Goal: Complete application form

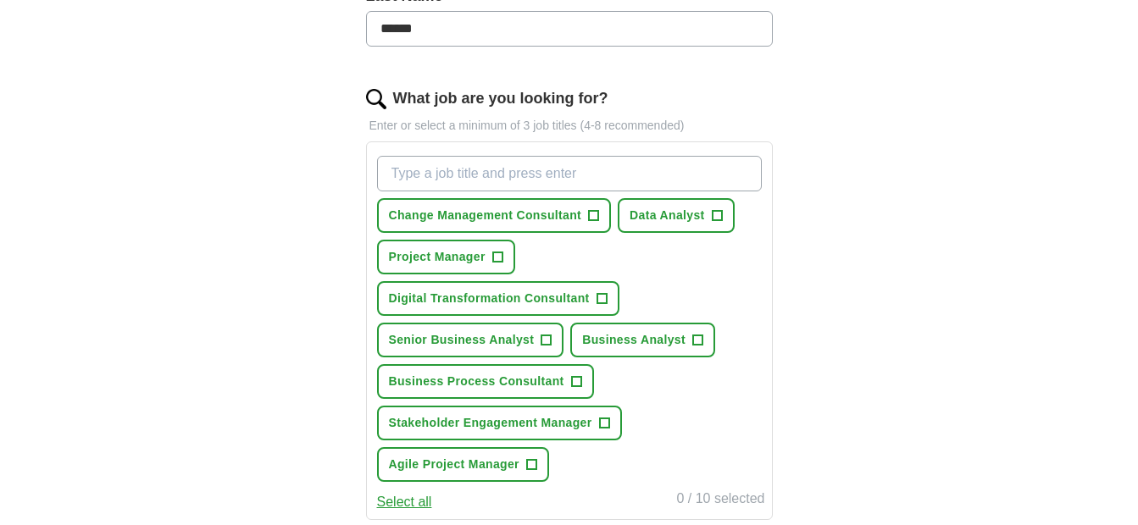
scroll to position [509, 0]
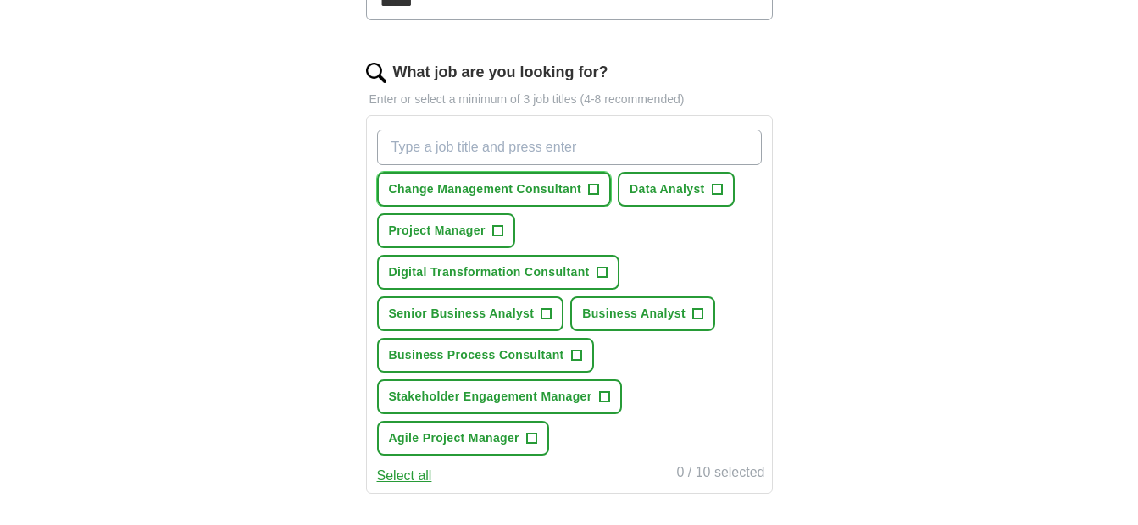
click at [592, 187] on span "+" at bounding box center [594, 190] width 10 height 14
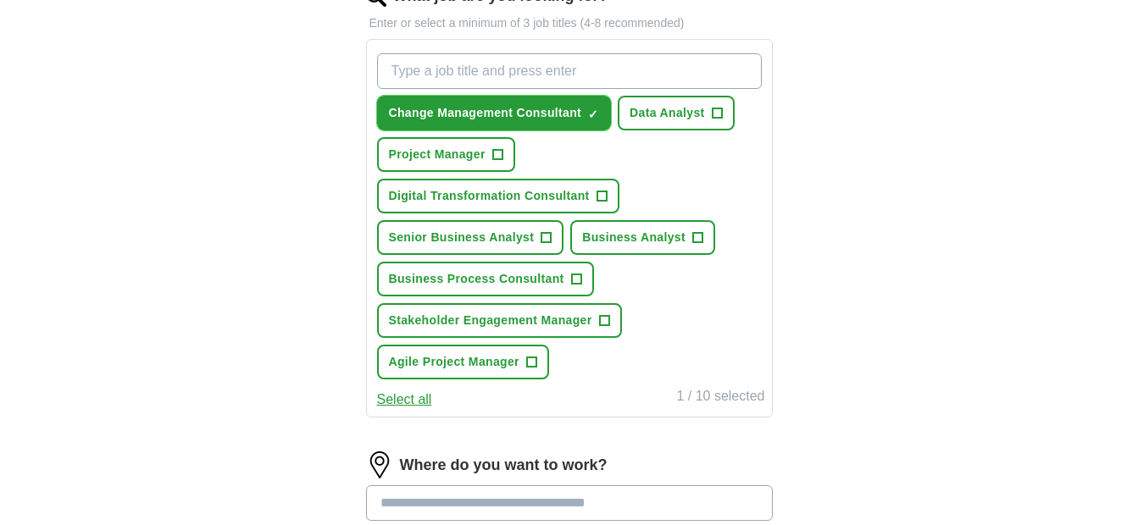
scroll to position [593, 0]
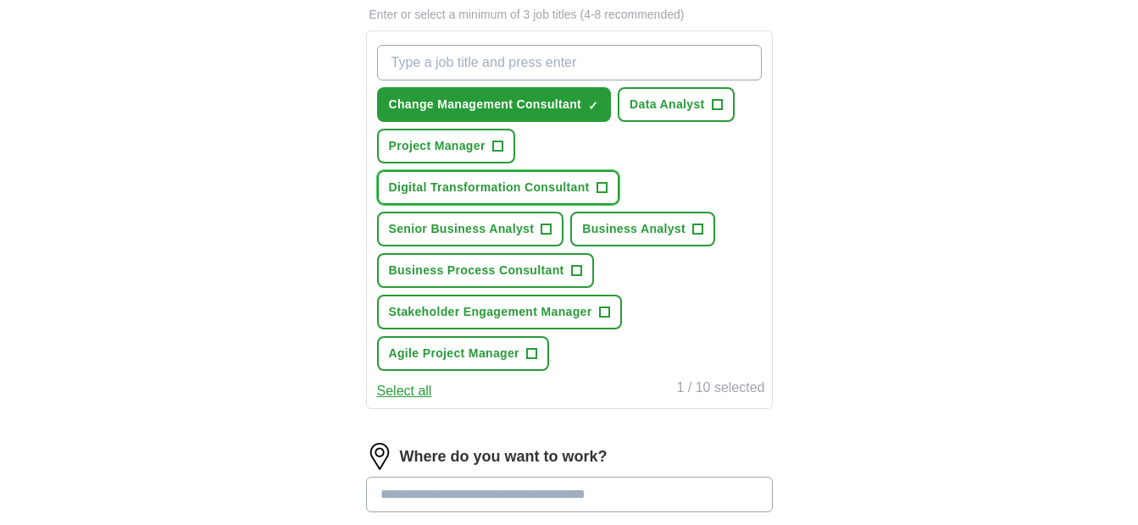
click at [603, 187] on span "+" at bounding box center [602, 188] width 10 height 14
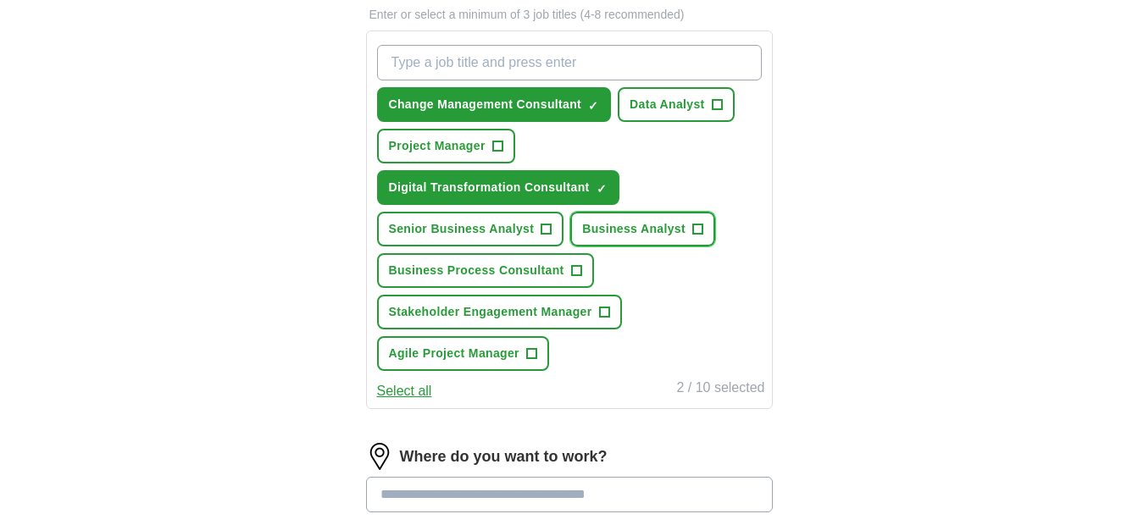
click at [697, 225] on span "+" at bounding box center [697, 230] width 10 height 14
click at [575, 270] on span "+" at bounding box center [576, 271] width 10 height 14
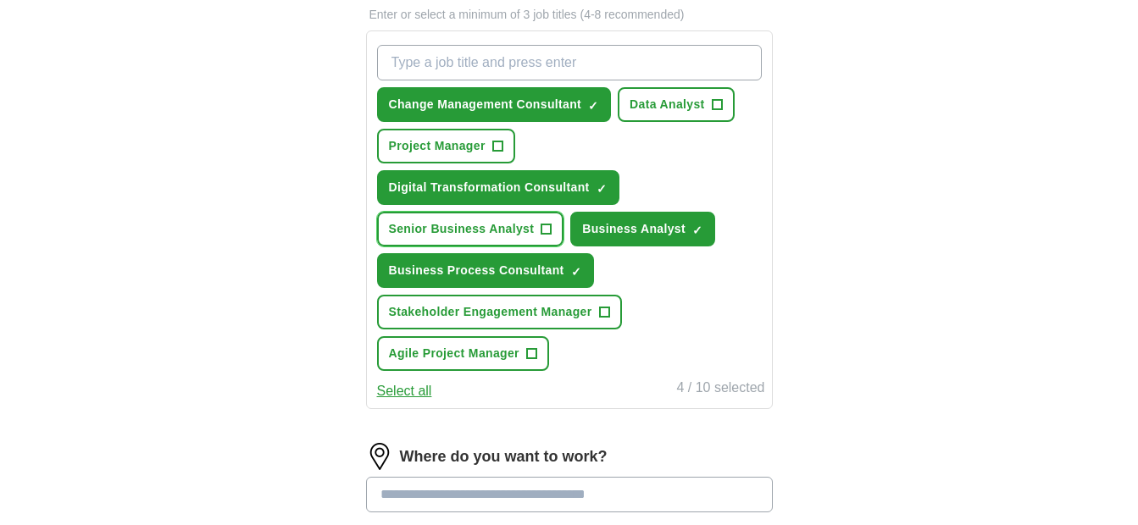
click at [542, 225] on span "+" at bounding box center [547, 230] width 10 height 14
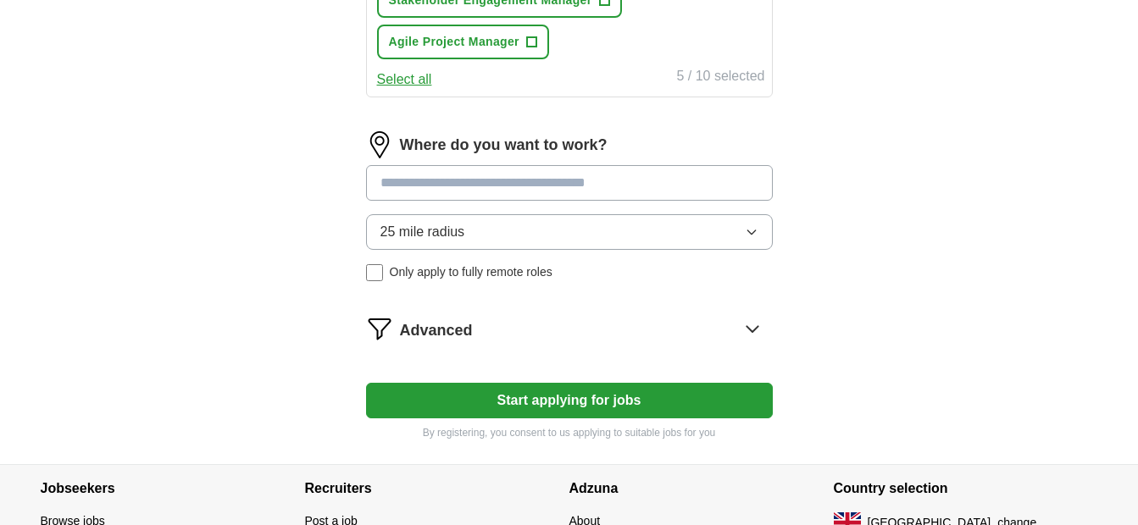
scroll to position [932, 0]
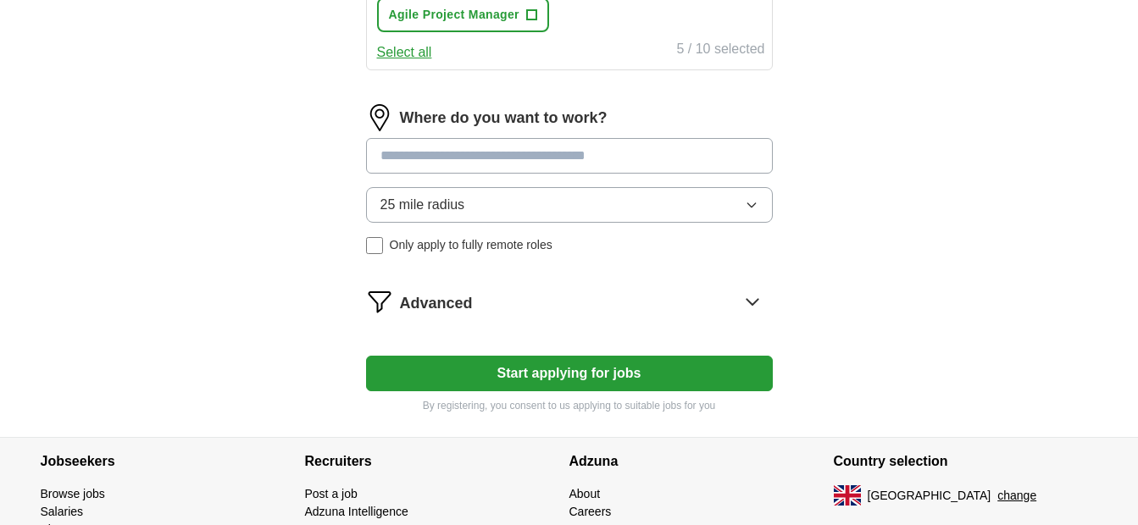
click at [696, 155] on input at bounding box center [569, 156] width 407 height 36
type input "******"
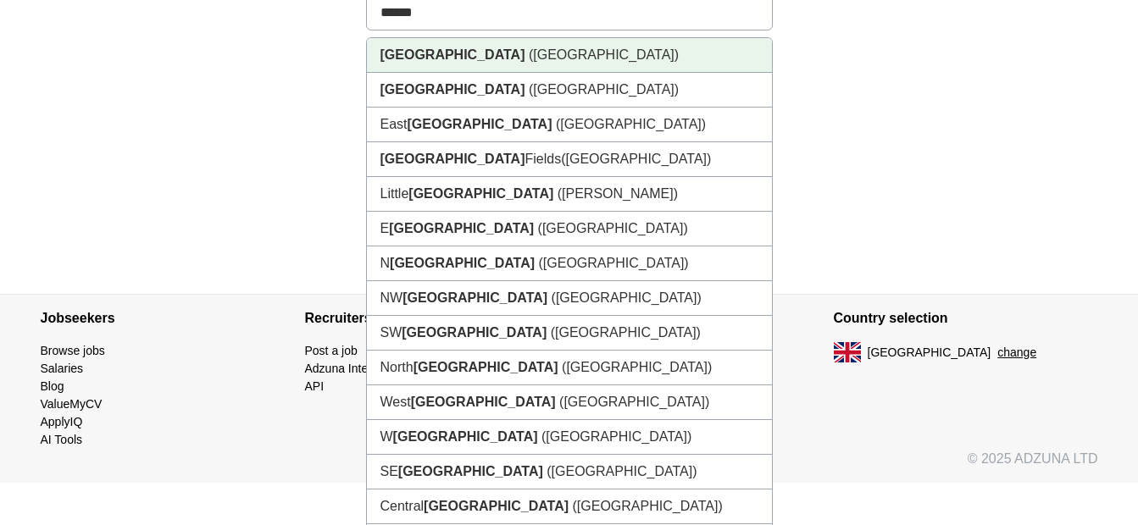
scroll to position [1102, 0]
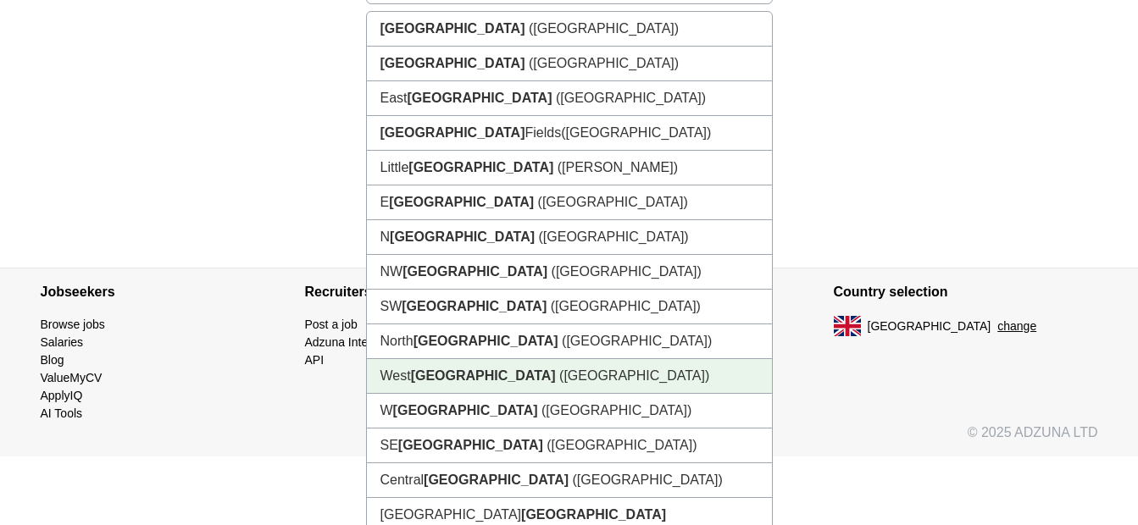
click at [621, 373] on li "[GEOGRAPHIC_DATA] ([GEOGRAPHIC_DATA])" at bounding box center [569, 376] width 405 height 35
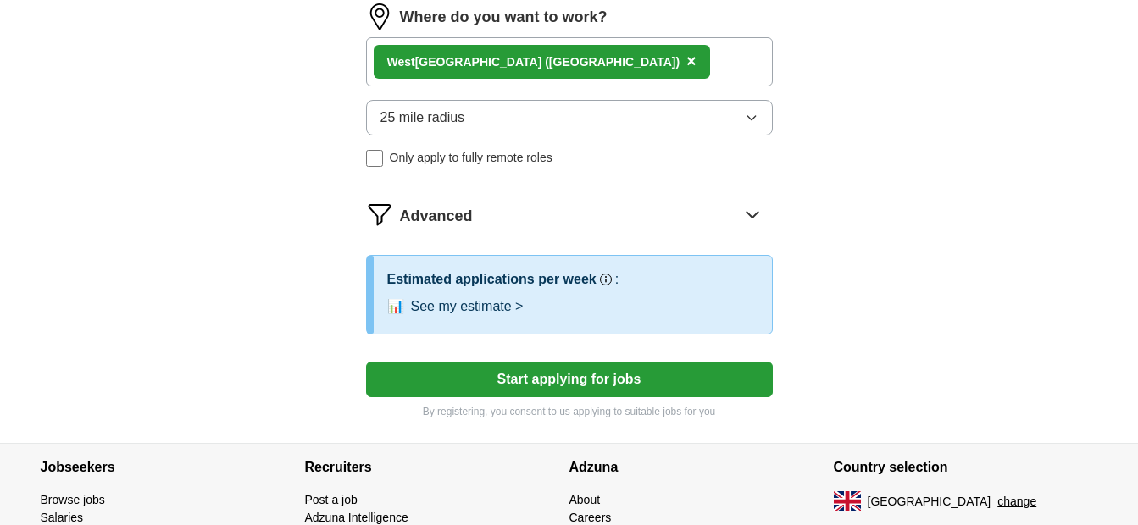
click at [743, 211] on icon at bounding box center [752, 214] width 27 height 27
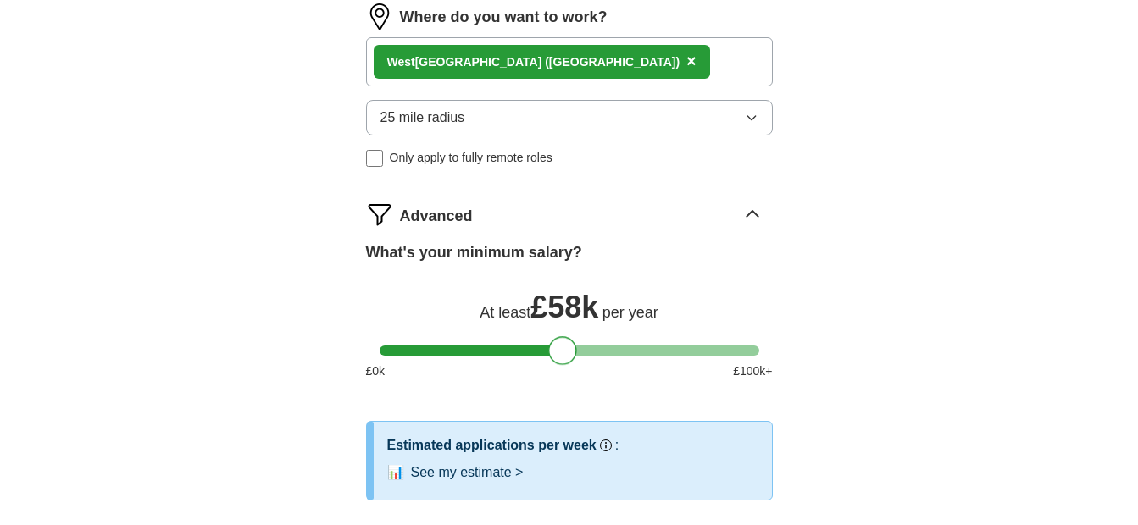
drag, startPoint x: 396, startPoint y: 343, endPoint x: 564, endPoint y: 363, distance: 168.9
click at [564, 363] on div at bounding box center [562, 350] width 29 height 29
click at [565, 353] on div at bounding box center [562, 350] width 29 height 29
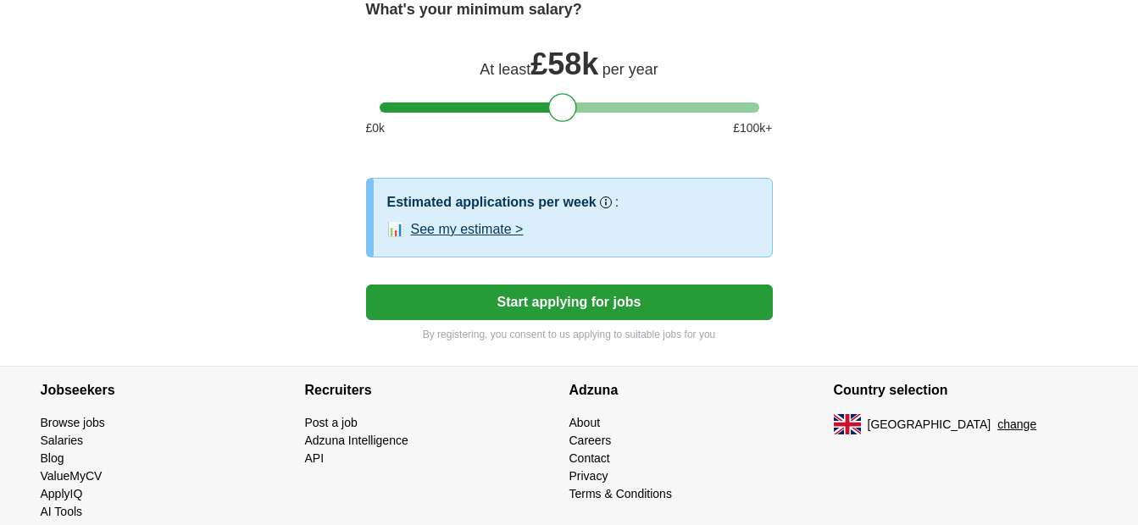
scroll to position [1306, 0]
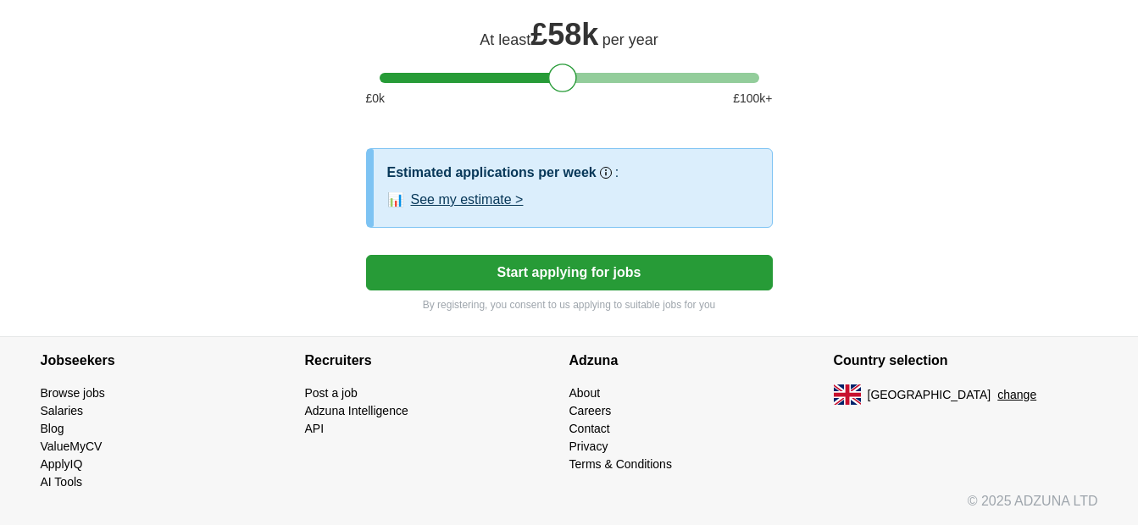
click at [498, 203] on button "See my estimate >" at bounding box center [467, 200] width 113 height 20
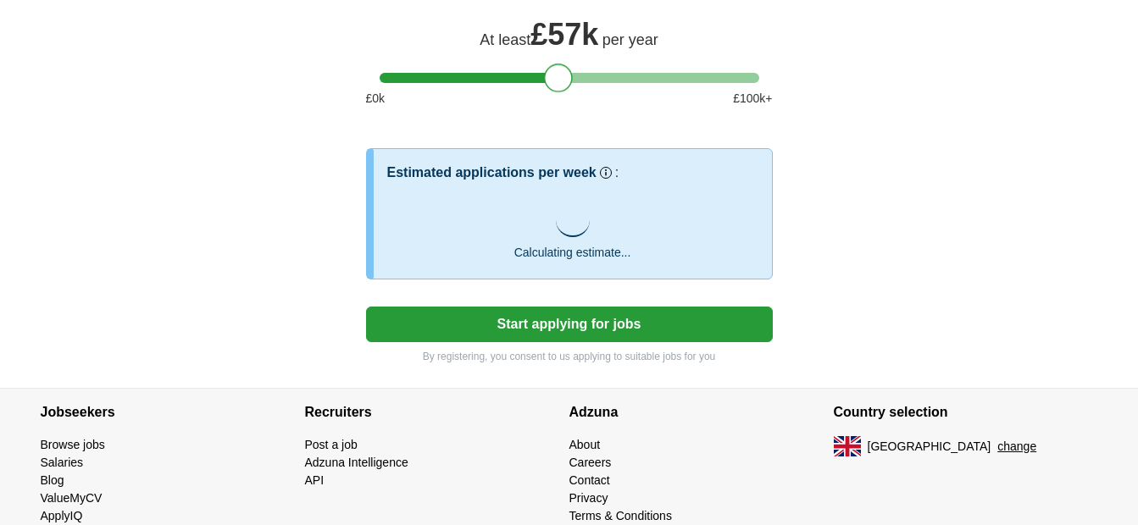
click at [554, 81] on div at bounding box center [558, 78] width 29 height 29
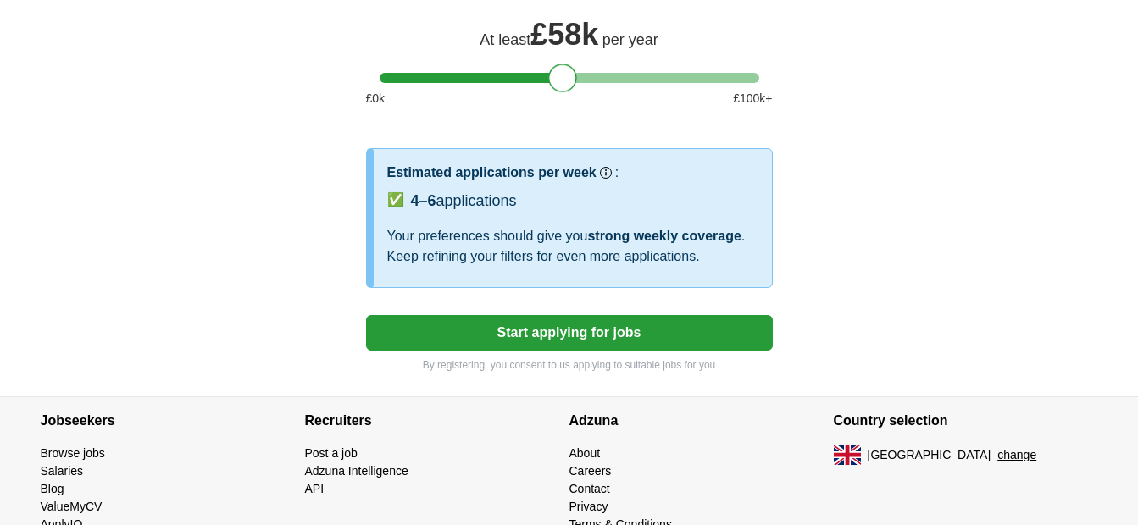
click at [563, 71] on div at bounding box center [562, 78] width 29 height 29
click at [636, 326] on button "Start applying for jobs" at bounding box center [569, 333] width 407 height 36
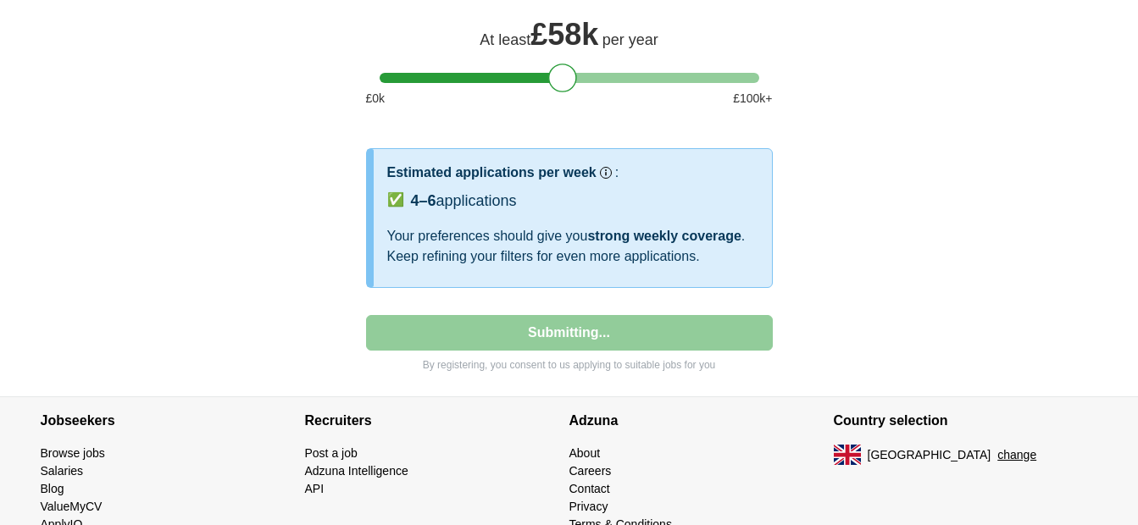
select select "**"
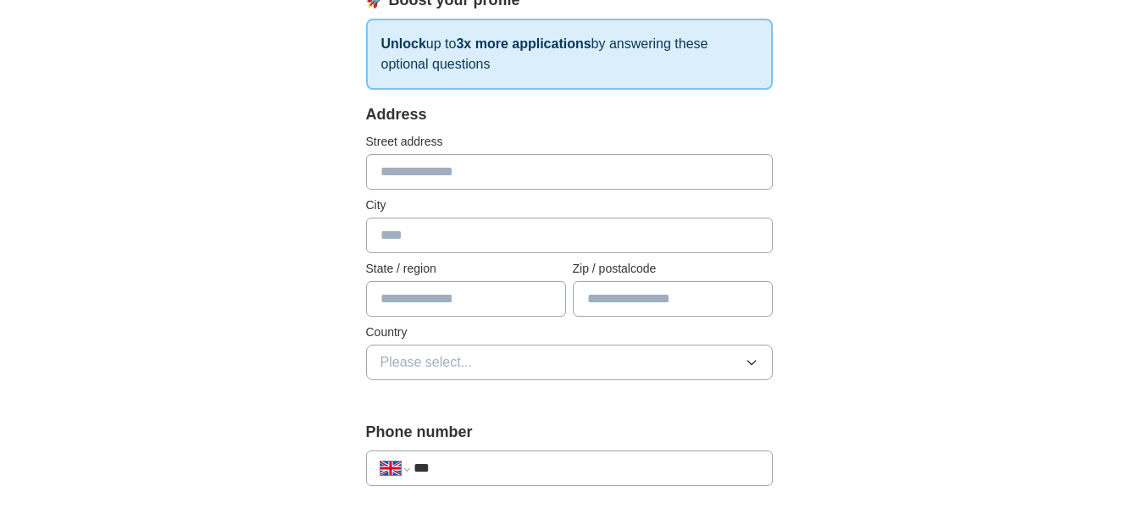
scroll to position [254, 0]
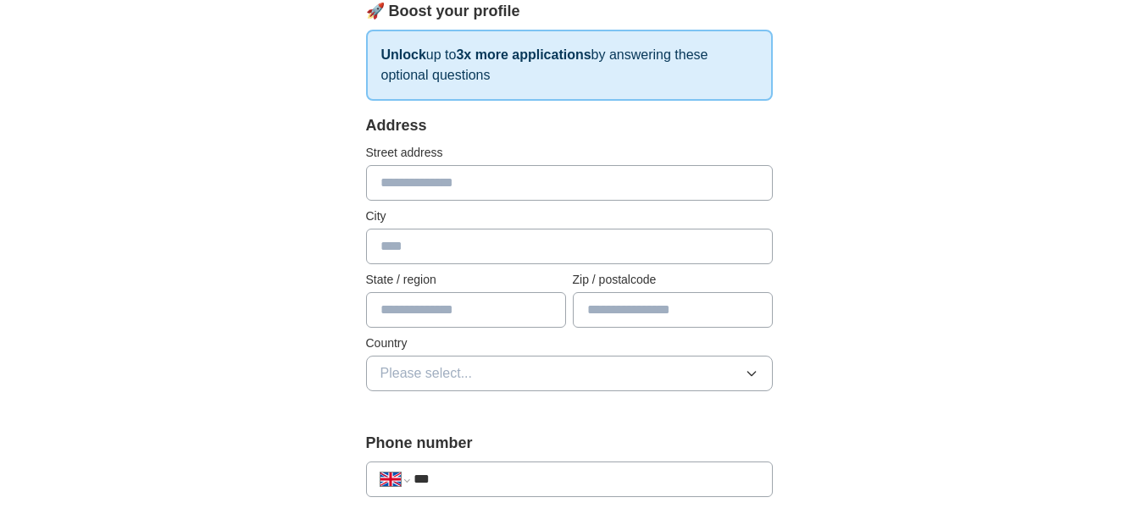
click at [556, 185] on input "text" at bounding box center [569, 183] width 407 height 36
type input "**********"
click at [504, 253] on input "text" at bounding box center [569, 247] width 407 height 36
type input "********"
click at [500, 309] on input "text" at bounding box center [466, 310] width 200 height 36
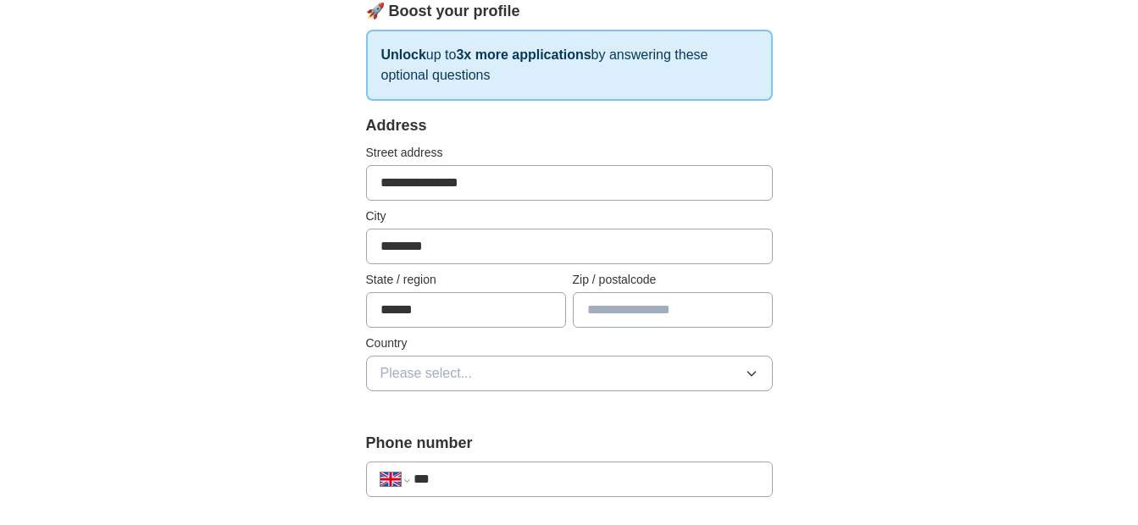
type input "******"
click at [656, 313] on input "text" at bounding box center [673, 310] width 200 height 36
type input "*****"
click at [737, 370] on button "Please select..." at bounding box center [569, 374] width 407 height 36
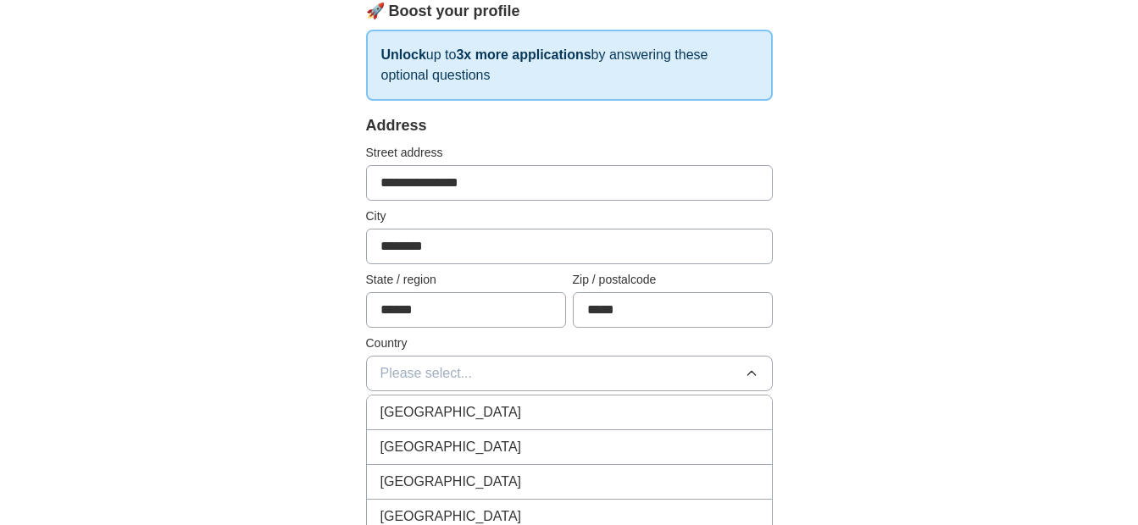
click at [671, 405] on div "[GEOGRAPHIC_DATA]" at bounding box center [570, 413] width 378 height 20
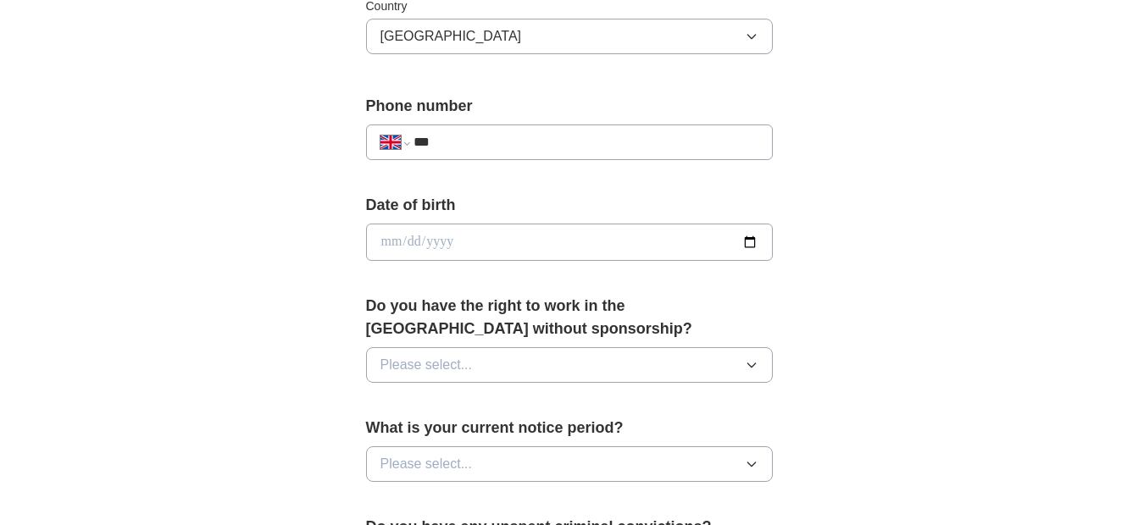
scroll to position [593, 0]
click at [670, 133] on input "***" at bounding box center [586, 141] width 344 height 20
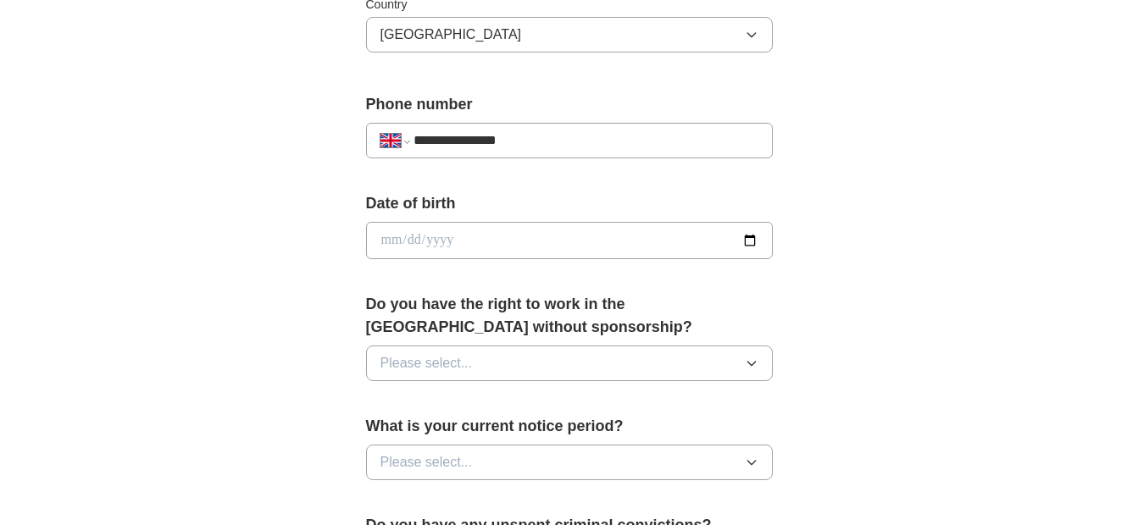
type input "**********"
click at [537, 236] on input "date" at bounding box center [569, 240] width 407 height 37
type input "**********"
click at [640, 364] on button "Please select..." at bounding box center [569, 364] width 407 height 36
click at [623, 407] on div "Yes" at bounding box center [570, 402] width 378 height 20
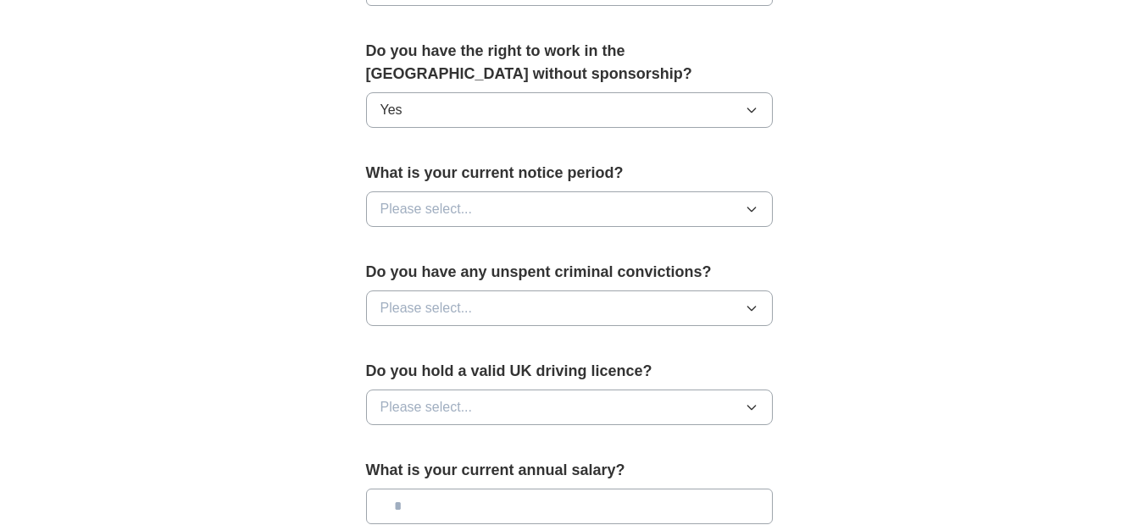
scroll to position [848, 0]
click at [748, 202] on icon "button" at bounding box center [752, 209] width 14 height 14
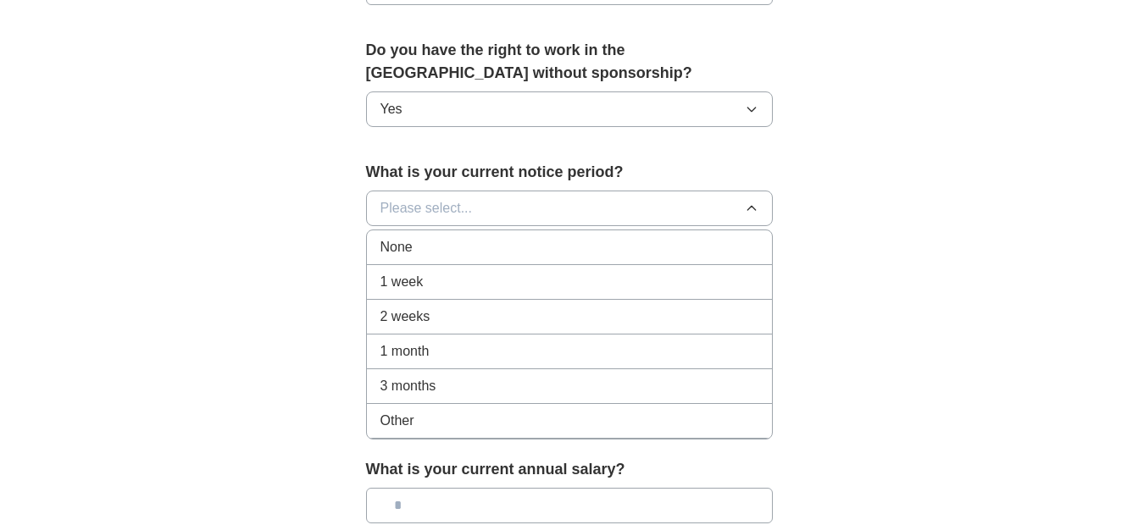
click at [733, 243] on div "None" at bounding box center [570, 247] width 378 height 20
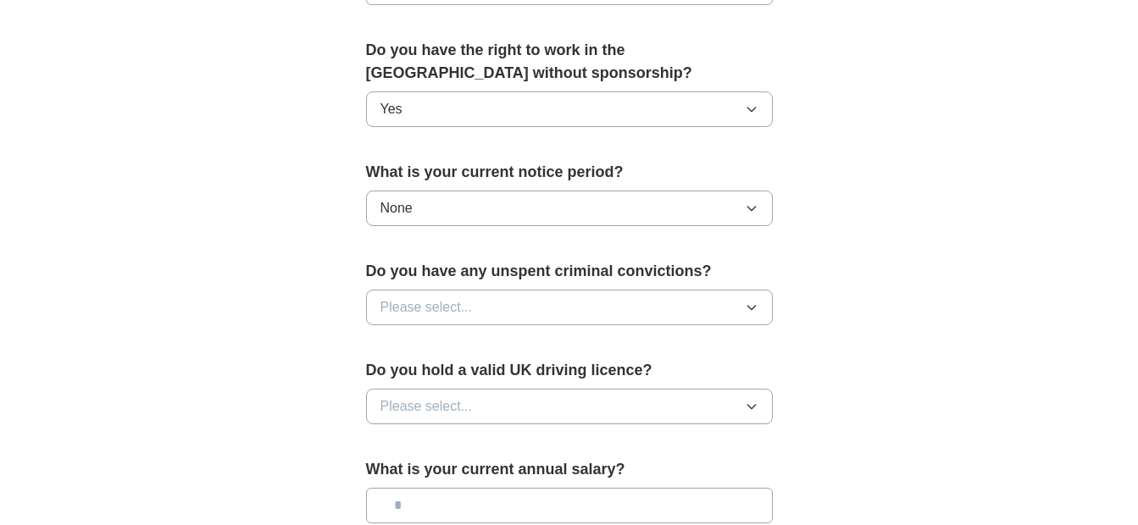
click at [743, 306] on button "Please select..." at bounding box center [569, 308] width 407 height 36
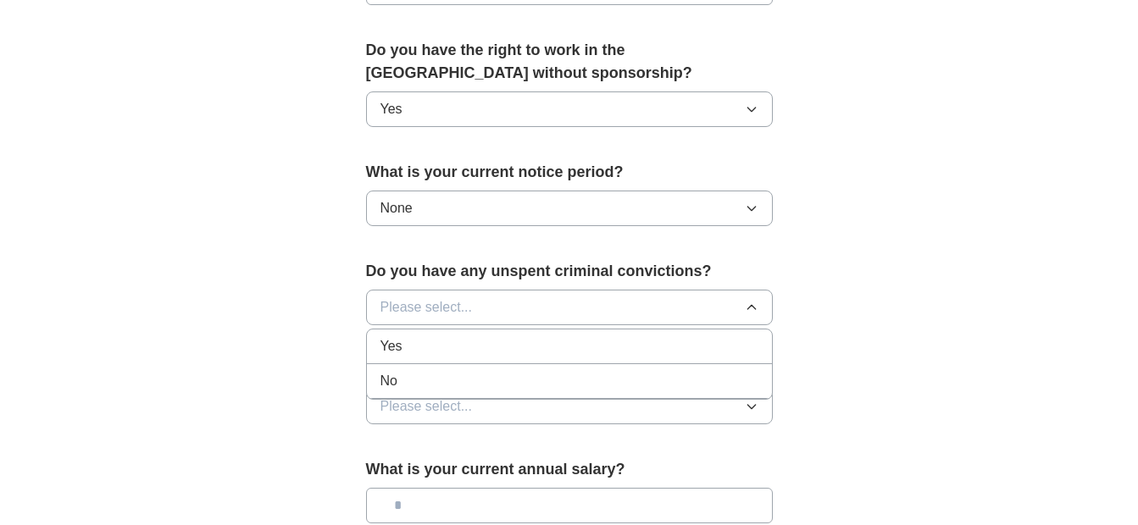
click at [720, 381] on div "No" at bounding box center [570, 381] width 378 height 20
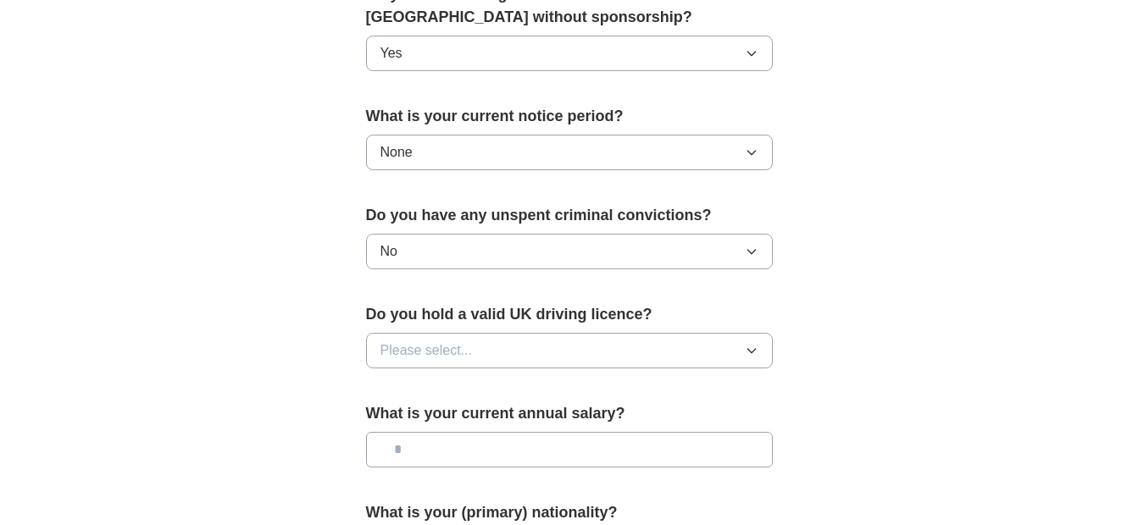
scroll to position [932, 0]
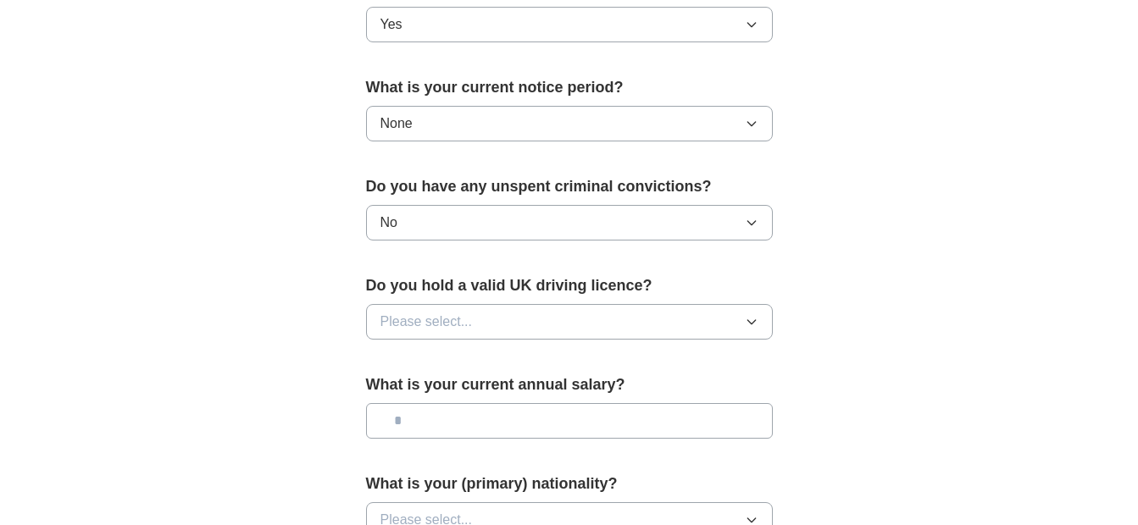
click at [746, 314] on button "Please select..." at bounding box center [569, 322] width 407 height 36
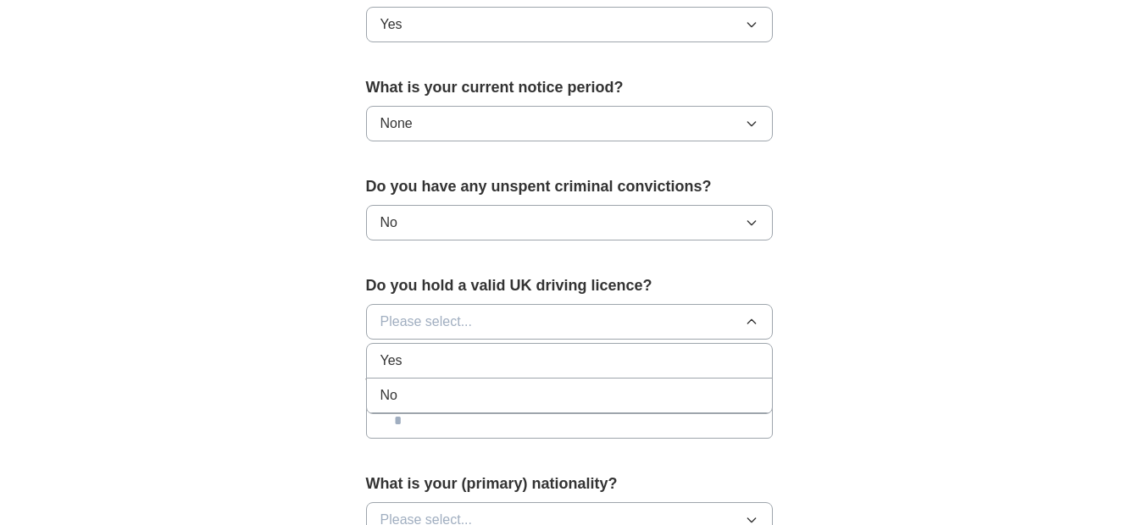
click at [723, 359] on div "Yes" at bounding box center [570, 361] width 378 height 20
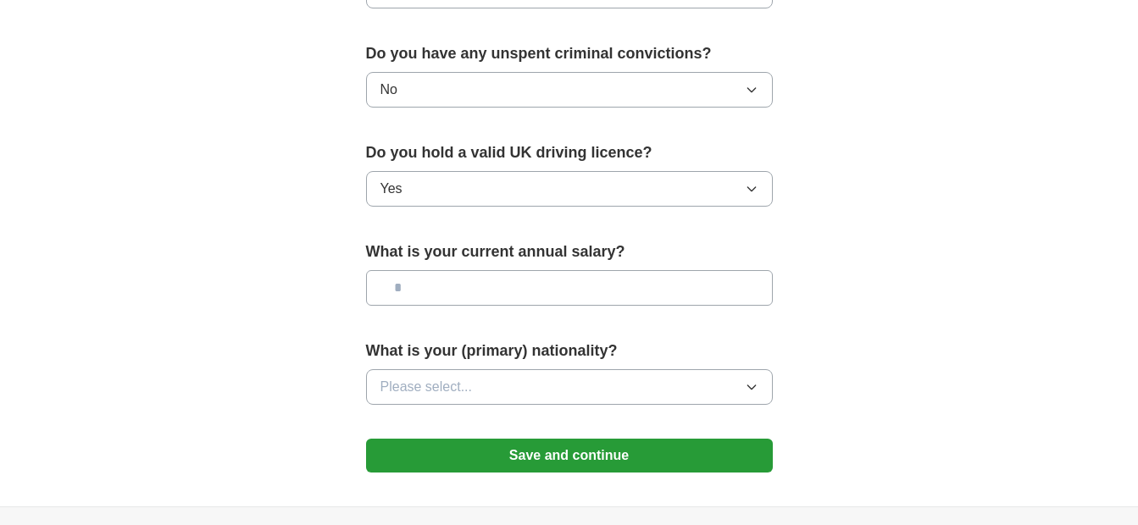
scroll to position [1187, 0]
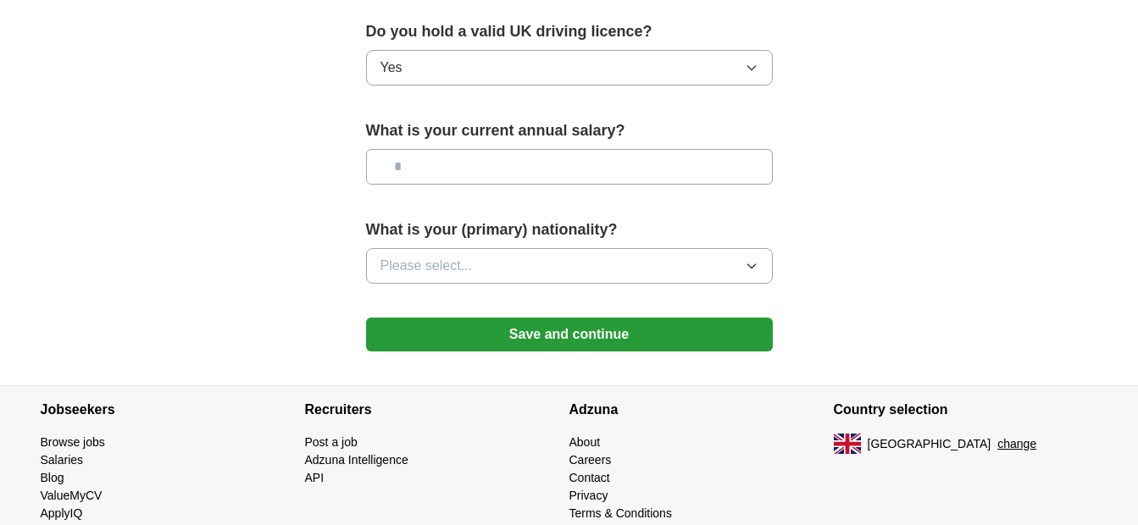
click at [710, 169] on input "text" at bounding box center [569, 167] width 407 height 36
type input "*******"
click at [729, 264] on button "Please select..." at bounding box center [569, 266] width 407 height 36
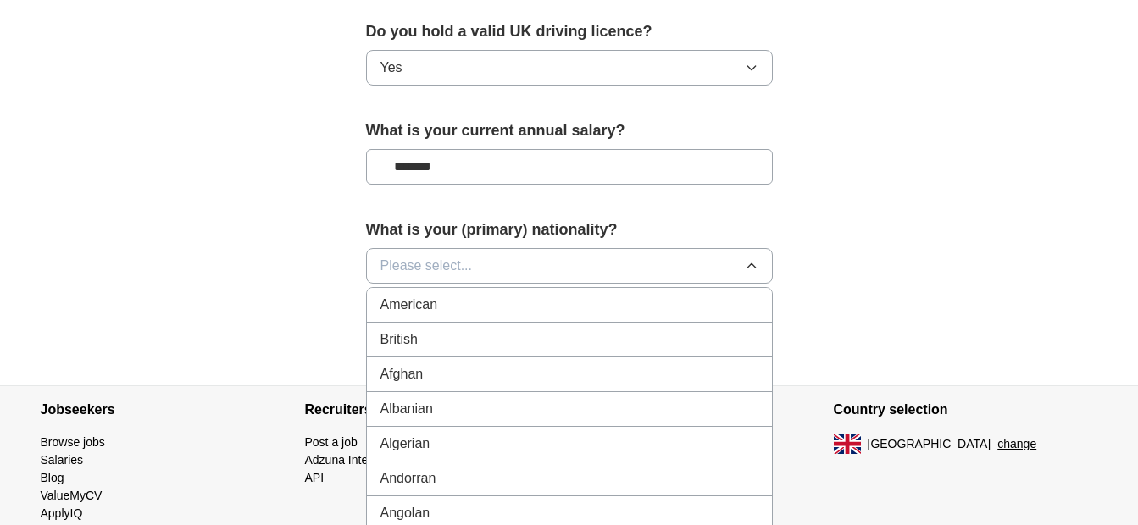
click at [701, 331] on div "British" at bounding box center [570, 340] width 378 height 20
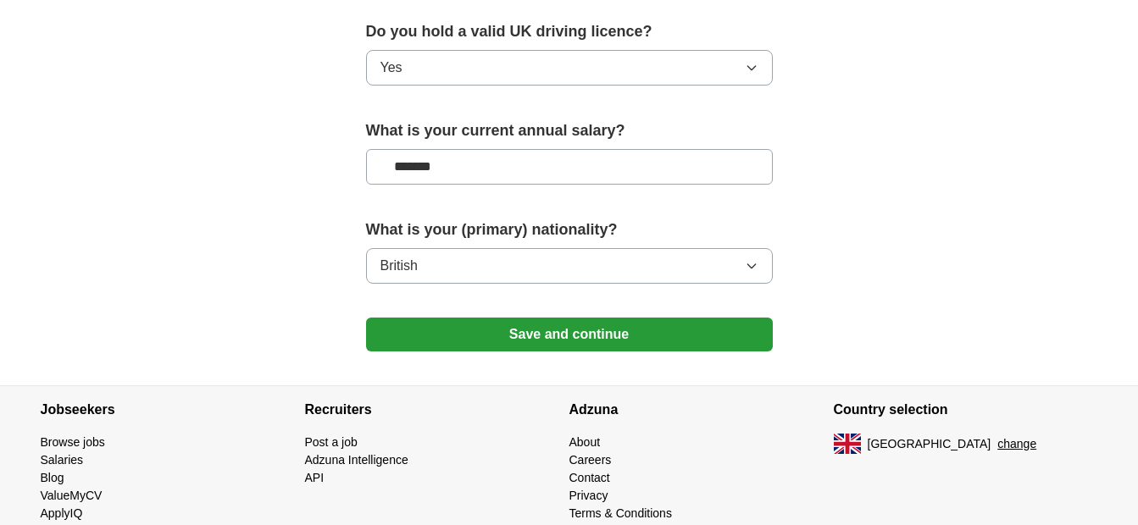
click at [660, 331] on button "Save and continue" at bounding box center [569, 335] width 407 height 34
